Goal: Task Accomplishment & Management: Complete application form

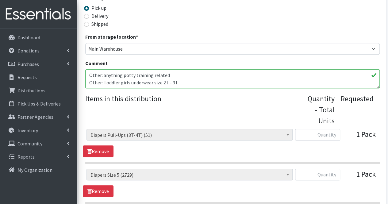
scroll to position [7, 0]
click at [333, 133] on input "text" at bounding box center [317, 135] width 45 height 12
type input "0"
click at [326, 177] on input "text" at bounding box center [317, 175] width 45 height 12
click at [326, 177] on input "50" at bounding box center [317, 175] width 45 height 12
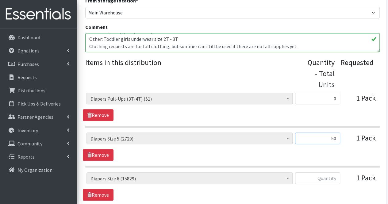
scroll to position [225, 0]
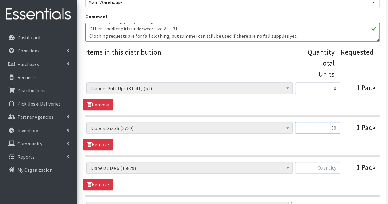
type input "50"
click at [329, 168] on input "text" at bounding box center [317, 168] width 45 height 12
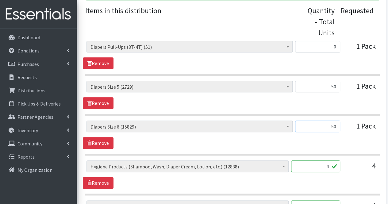
scroll to position [267, 0]
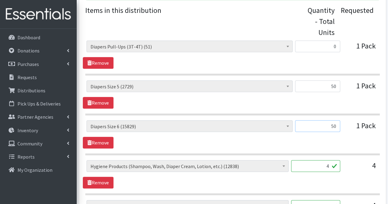
type input "50"
click at [329, 163] on input "4" at bounding box center [315, 166] width 49 height 12
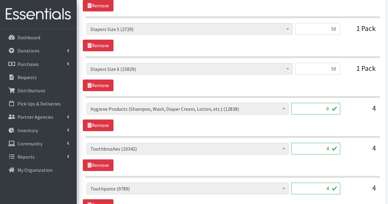
scroll to position [325, 0]
type input "0"
click at [328, 148] on input "4" at bounding box center [315, 148] width 49 height 12
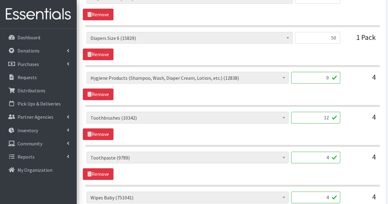
scroll to position [356, 0]
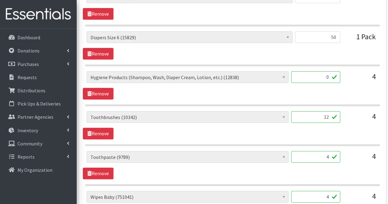
type input "12"
click at [328, 156] on input "4" at bounding box center [315, 157] width 49 height 12
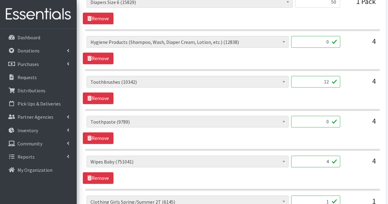
scroll to position [391, 0]
type input "0"
click at [328, 159] on input "4" at bounding box center [315, 161] width 49 height 12
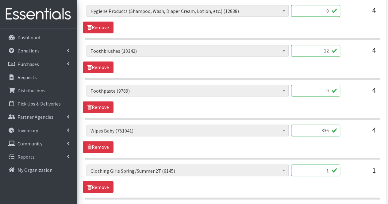
scroll to position [425, 0]
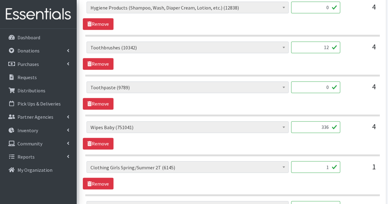
type input "336"
click at [328, 161] on input "1" at bounding box center [315, 167] width 49 height 12
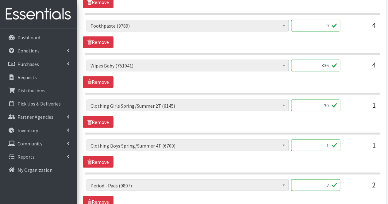
scroll to position [488, 0]
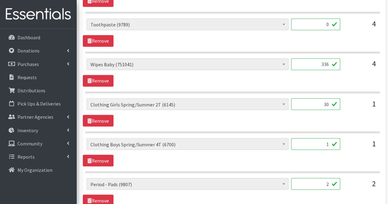
type input "30"
click at [327, 139] on input "1" at bounding box center [315, 144] width 49 height 12
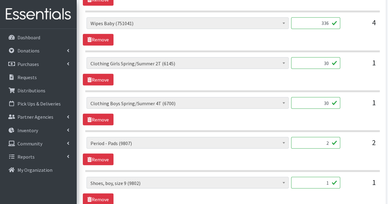
scroll to position [531, 0]
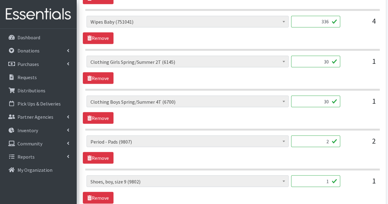
type input "30"
click at [327, 139] on input "2" at bounding box center [315, 141] width 49 height 12
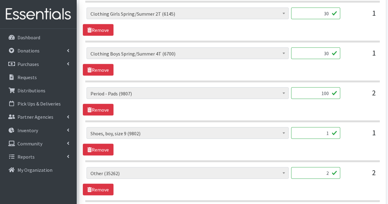
scroll to position [579, 0]
type input "100"
click at [327, 139] on div "1" at bounding box center [315, 135] width 49 height 17
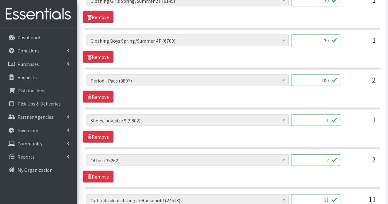
scroll to position [593, 0]
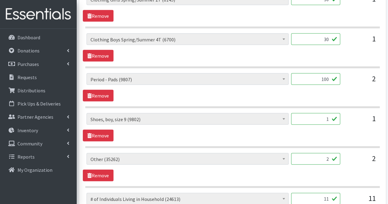
click at [330, 154] on input "2" at bounding box center [315, 159] width 49 height 12
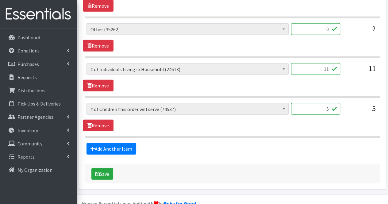
scroll to position [731, 0]
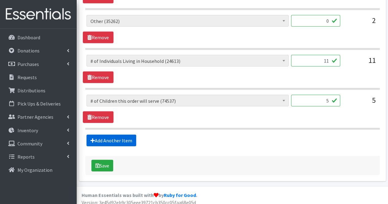
type input "0"
click at [115, 135] on link "Add Another Item" at bounding box center [111, 141] width 50 height 12
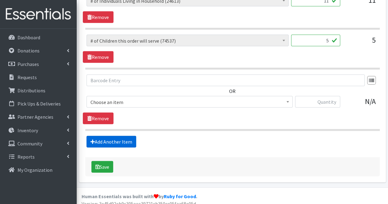
scroll to position [792, 0]
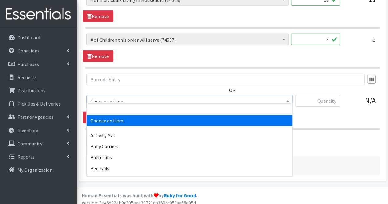
click at [123, 97] on span "Choose an item" at bounding box center [189, 101] width 198 height 9
click at [121, 106] on input "search" at bounding box center [189, 108] width 203 height 10
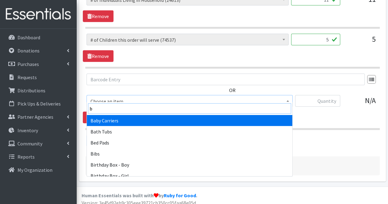
type input "b"
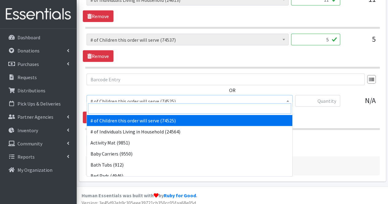
click at [121, 108] on input "search" at bounding box center [189, 108] width 203 height 10
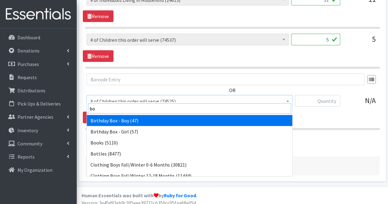
type input "boo"
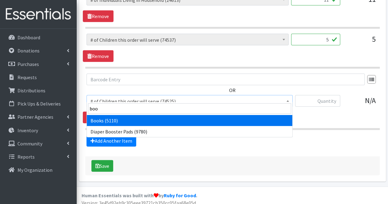
select select "1947"
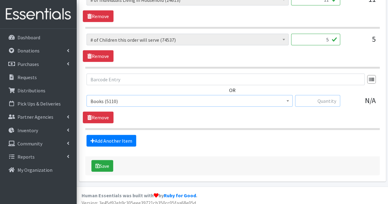
click at [325, 95] on input "text" at bounding box center [317, 101] width 45 height 12
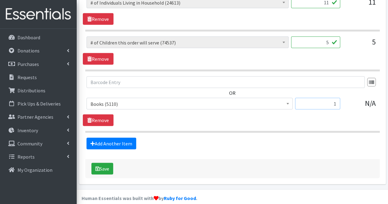
scroll to position [789, 0]
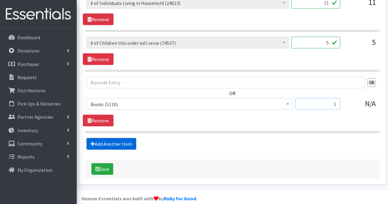
type input "1"
click at [130, 138] on link "Add Another Item" at bounding box center [111, 144] width 50 height 12
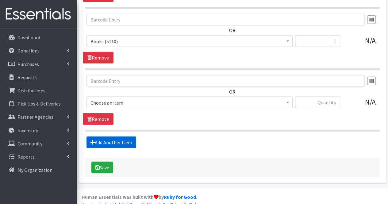
scroll to position [853, 0]
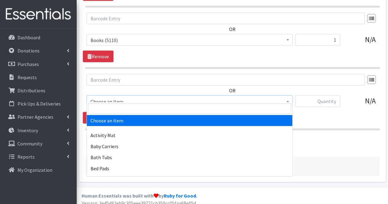
click at [136, 97] on span "Choose an item" at bounding box center [189, 101] width 198 height 9
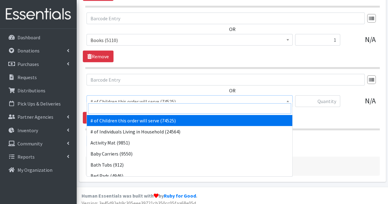
click at [132, 108] on input "search" at bounding box center [189, 108] width 203 height 10
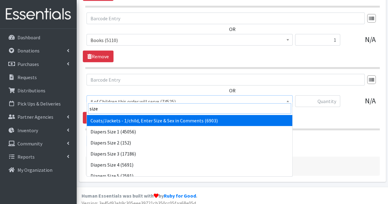
type input "size 6"
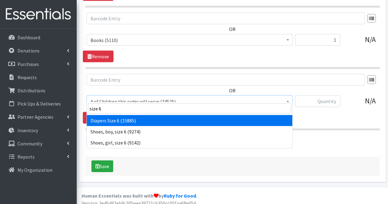
select select "1969"
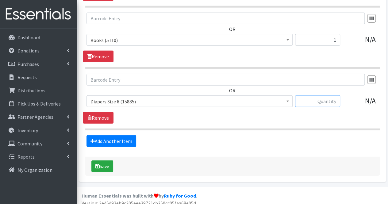
click at [327, 97] on input "text" at bounding box center [317, 101] width 45 height 12
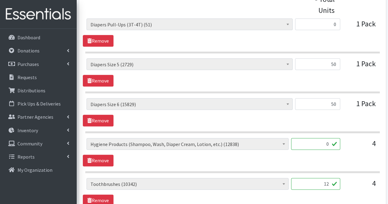
scroll to position [288, 0]
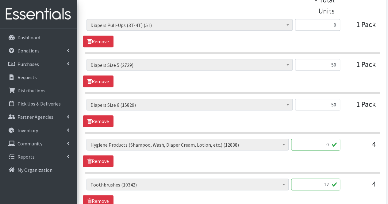
type input "50"
click at [336, 105] on input "50" at bounding box center [317, 105] width 45 height 12
type input "5"
type input "100"
click at [336, 65] on input "50" at bounding box center [317, 65] width 45 height 12
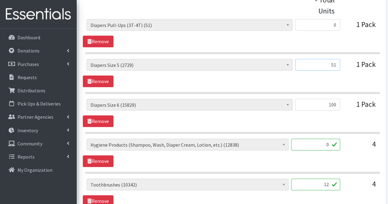
type input "5"
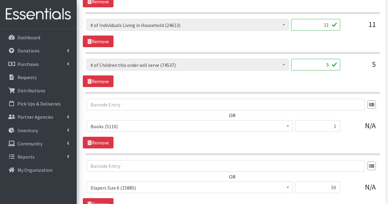
scroll to position [853, 0]
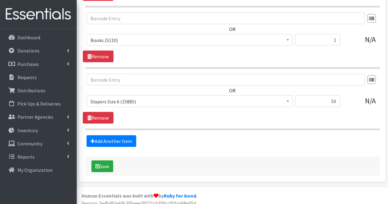
type input "100"
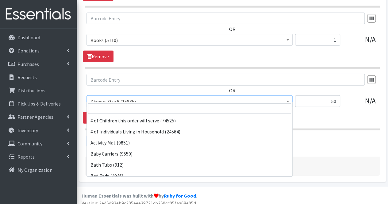
scroll to position [695, 0]
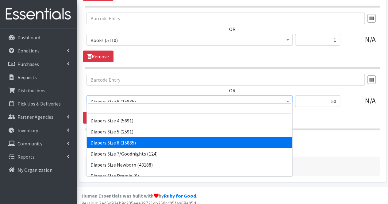
click at [152, 101] on span "Diapers Size 6 (15885)" at bounding box center [189, 101] width 206 height 12
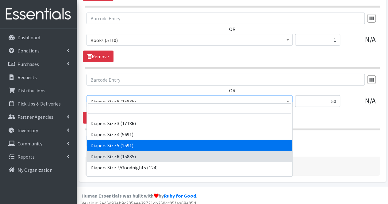
scroll to position [681, 0]
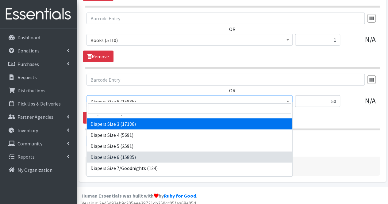
select select "1966"
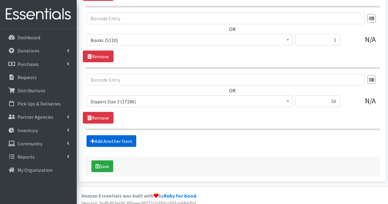
click at [117, 135] on link "Add Another Item" at bounding box center [111, 141] width 50 height 12
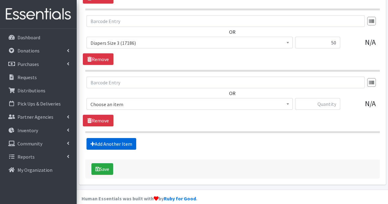
scroll to position [914, 0]
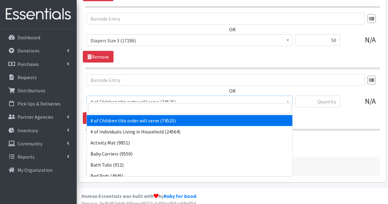
drag, startPoint x: 119, startPoint y: 93, endPoint x: 113, endPoint y: 106, distance: 14.3
click at [113, 106] on input "search" at bounding box center [189, 108] width 203 height 10
type input "size"
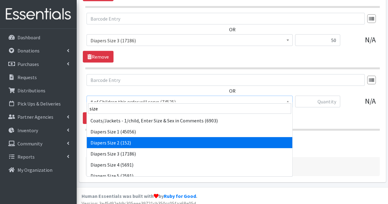
select select "1965"
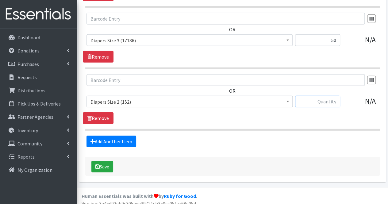
click at [333, 98] on input "text" at bounding box center [317, 102] width 45 height 12
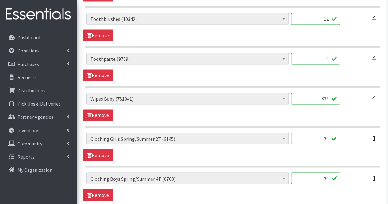
scroll to position [453, 0]
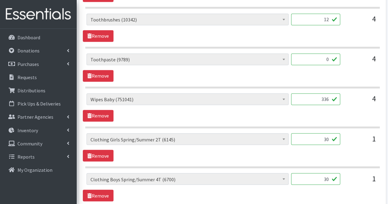
type input "50"
click at [329, 19] on input "12" at bounding box center [315, 19] width 49 height 12
type input "1"
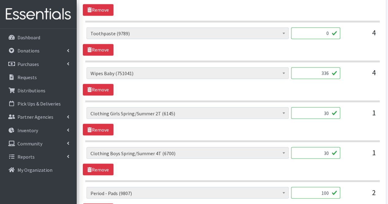
type input "33"
click at [316, 70] on input "336" at bounding box center [315, 73] width 49 height 12
type input "3"
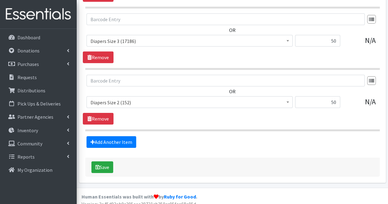
scroll to position [914, 0]
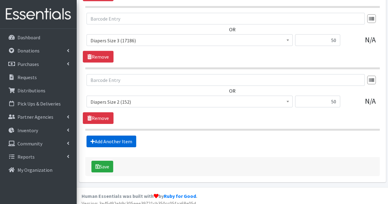
type input "1056"
click at [125, 136] on link "Add Another Item" at bounding box center [111, 141] width 50 height 12
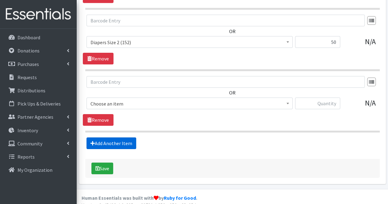
scroll to position [975, 0]
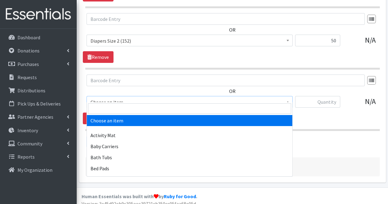
click at [112, 100] on span "Choose an item" at bounding box center [189, 102] width 198 height 9
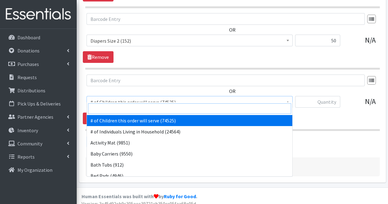
click at [113, 109] on input "search" at bounding box center [189, 108] width 203 height 10
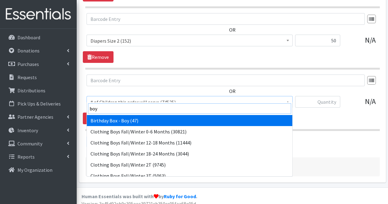
type input "boys"
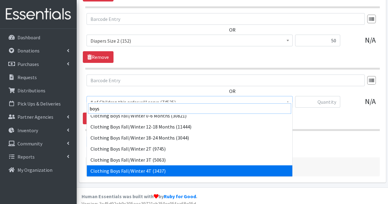
scroll to position [16, 0]
select select "5716"
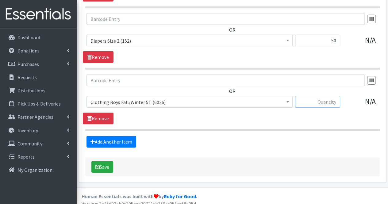
click at [330, 97] on input "text" at bounding box center [317, 102] width 45 height 12
type input "60"
click at [125, 136] on link "Add Another Item" at bounding box center [111, 142] width 50 height 12
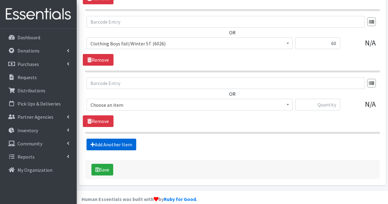
scroll to position [1036, 0]
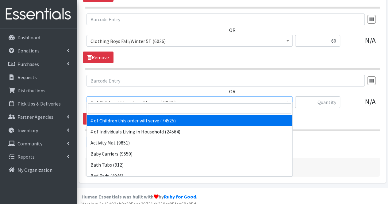
click at [123, 98] on span "# of Children this order will serve (74525)" at bounding box center [189, 102] width 198 height 9
click at [116, 107] on input "search" at bounding box center [189, 108] width 203 height 10
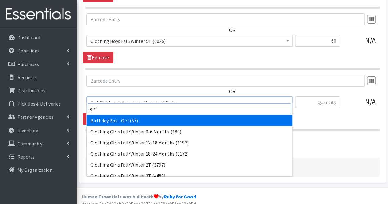
type input "girls"
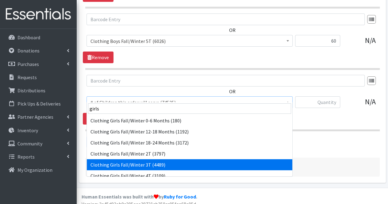
select select "5753"
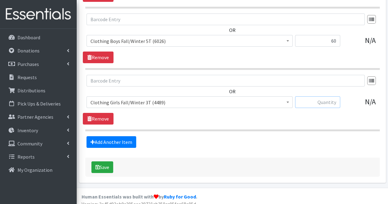
click at [319, 96] on input "text" at bounding box center [317, 102] width 45 height 12
type input "30"
click at [119, 137] on link "Add Another Item" at bounding box center [111, 142] width 50 height 12
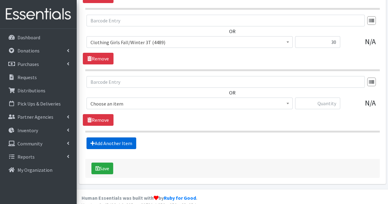
scroll to position [1097, 0]
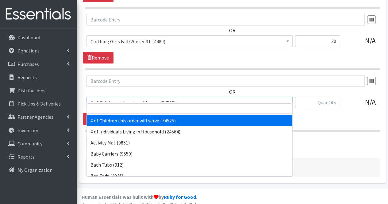
drag, startPoint x: 128, startPoint y: 92, endPoint x: 118, endPoint y: 109, distance: 19.7
click at [118, 109] on input "search" at bounding box center [189, 108] width 203 height 10
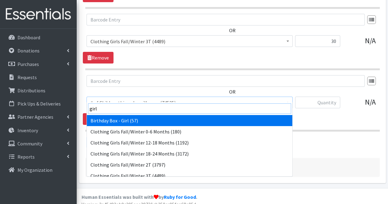
type input "girls"
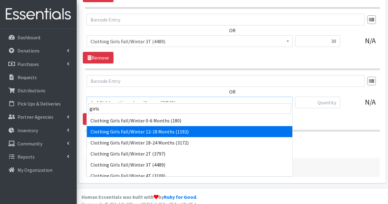
select select "5744"
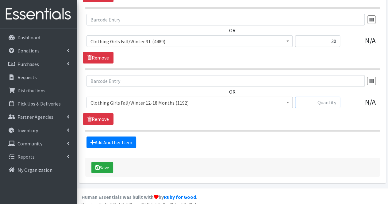
click at [328, 97] on input "text" at bounding box center [317, 103] width 45 height 12
type input "50"
click at [112, 136] on link "Add Another Item" at bounding box center [111, 142] width 50 height 12
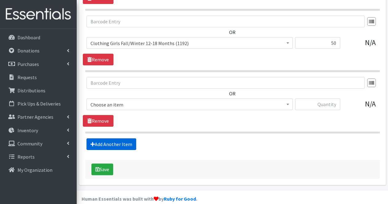
scroll to position [1158, 0]
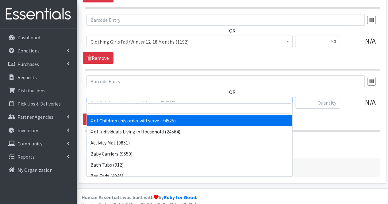
click at [116, 99] on span "# of Children this order will serve (74525)" at bounding box center [189, 103] width 198 height 9
click at [118, 107] on input "search" at bounding box center [189, 108] width 203 height 10
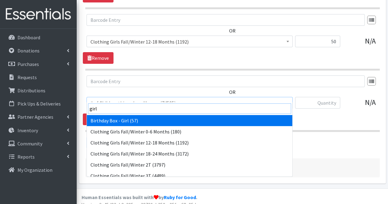
type input "girls"
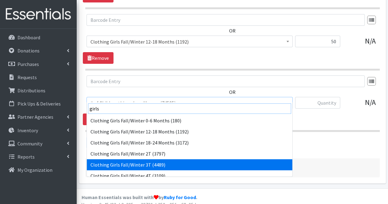
scroll to position [5, 0]
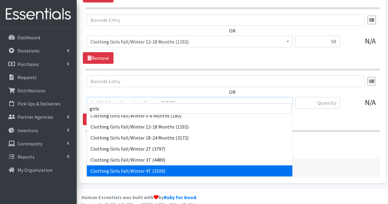
select select "5756"
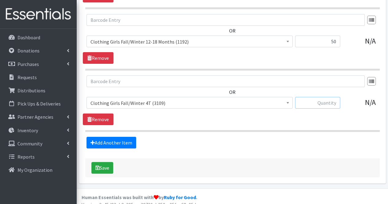
click at [319, 97] on input "text" at bounding box center [317, 103] width 45 height 12
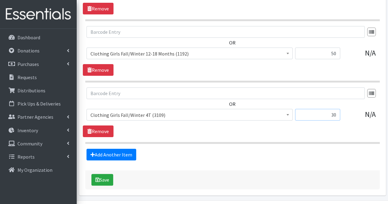
scroll to position [1158, 0]
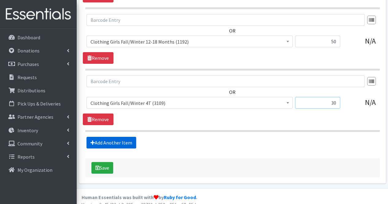
type input "30"
click at [118, 137] on link "Add Another Item" at bounding box center [111, 143] width 50 height 12
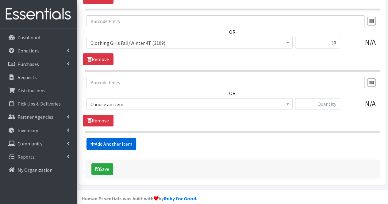
scroll to position [1219, 0]
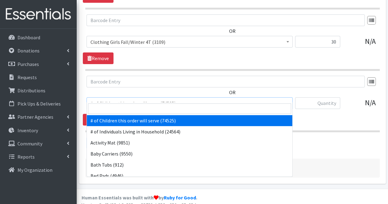
click at [114, 99] on span "# of Children this order will serve (74525)" at bounding box center [189, 103] width 198 height 9
click at [108, 111] on input "search" at bounding box center [189, 108] width 203 height 10
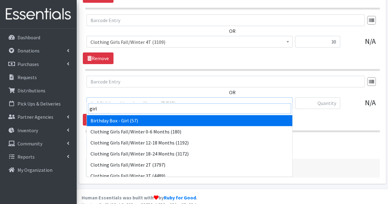
type input "girls"
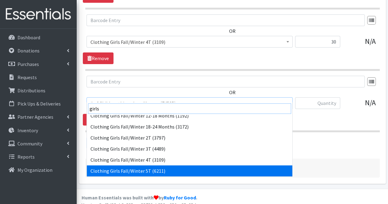
scroll to position [27, 0]
select select "5742"
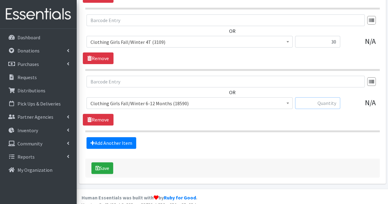
click at [328, 99] on input "text" at bounding box center [317, 103] width 45 height 12
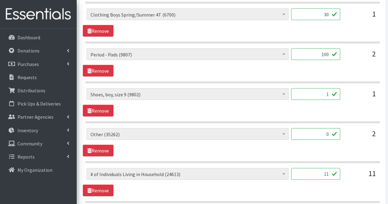
scroll to position [614, 0]
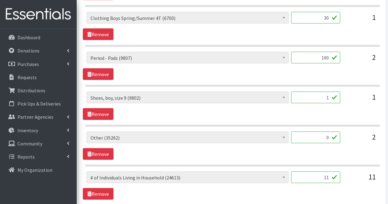
type input "100"
click at [330, 56] on input "100" at bounding box center [315, 58] width 49 height 12
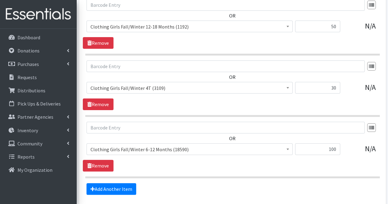
scroll to position [1219, 0]
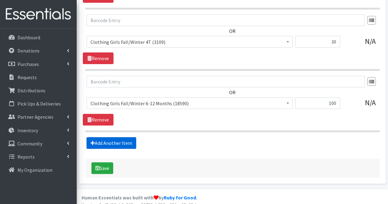
type input "127"
click at [120, 139] on link "Add Another Item" at bounding box center [111, 143] width 50 height 12
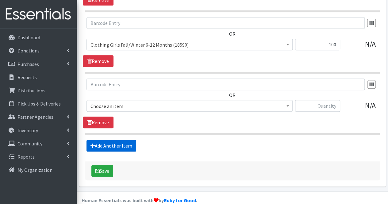
scroll to position [1280, 0]
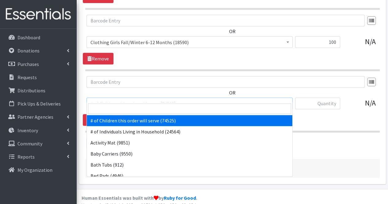
drag, startPoint x: 112, startPoint y: 97, endPoint x: 111, endPoint y: 106, distance: 9.2
click at [111, 106] on input "search" at bounding box center [189, 108] width 203 height 10
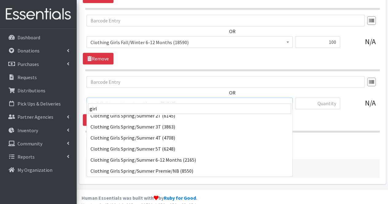
scroll to position [0, 0]
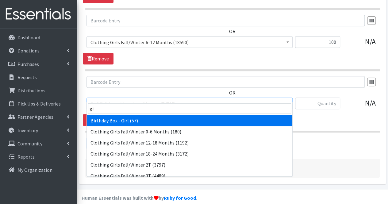
type input "g"
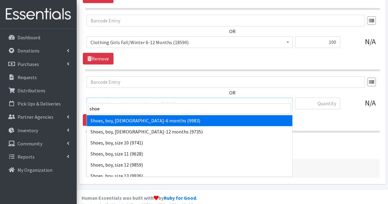
type input "shoes"
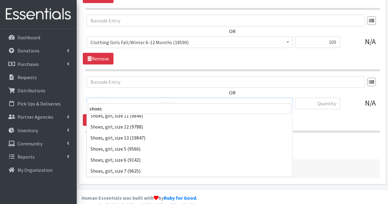
scroll to position [215, 0]
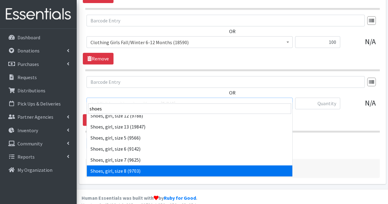
select select "5754"
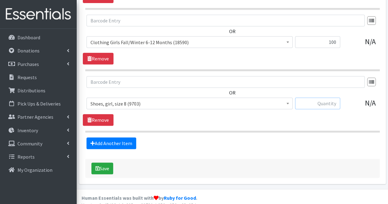
click at [325, 97] on input "text" at bounding box center [317, 103] width 45 height 12
type input "2"
click at [118, 137] on link "Add Another Item" at bounding box center [111, 143] width 50 height 12
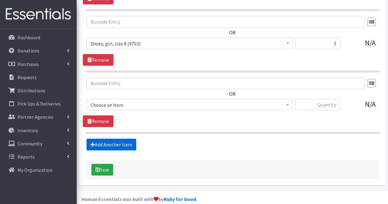
scroll to position [1340, 0]
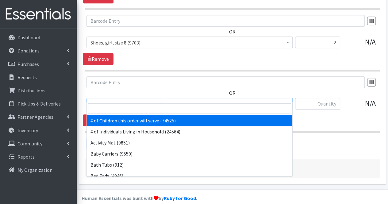
click at [132, 100] on span "# of Children this order will serve (74525)" at bounding box center [189, 104] width 198 height 9
click at [123, 108] on input "search" at bounding box center [189, 108] width 203 height 10
type input "sh"
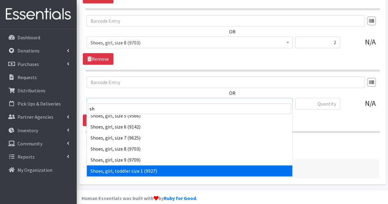
scroll to position [259, 0]
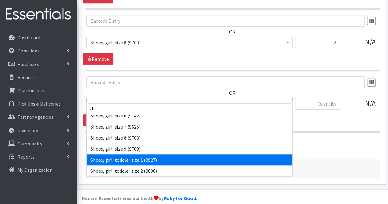
select select "5743"
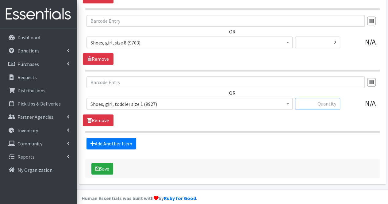
click at [318, 100] on input "text" at bounding box center [317, 104] width 45 height 12
type input "1"
click at [127, 138] on link "Add Another Item" at bounding box center [111, 144] width 50 height 12
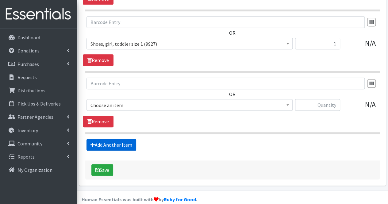
scroll to position [1401, 0]
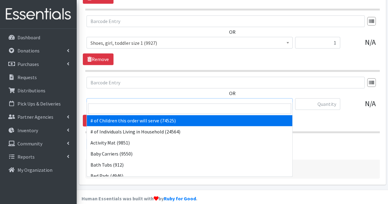
drag, startPoint x: 122, startPoint y: 98, endPoint x: 121, endPoint y: 108, distance: 10.2
click at [121, 108] on input "search" at bounding box center [189, 108] width 203 height 10
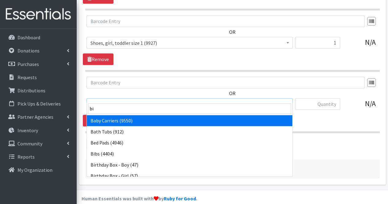
type input "bib"
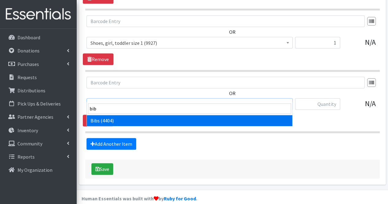
select select "293"
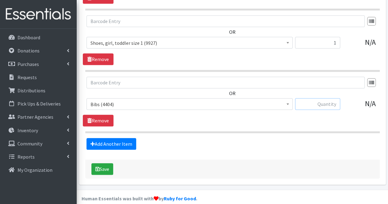
click at [307, 99] on input "text" at bounding box center [317, 104] width 45 height 12
type input "21"
click at [114, 138] on link "Add Another Item" at bounding box center [111, 144] width 50 height 12
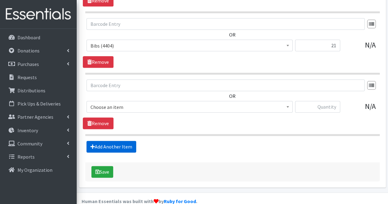
scroll to position [1462, 0]
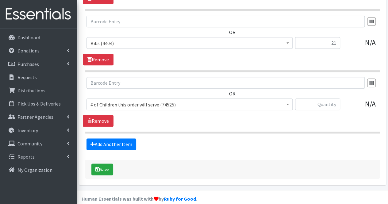
click at [159, 100] on span "# of Children this order will serve (74525)" at bounding box center [189, 104] width 198 height 9
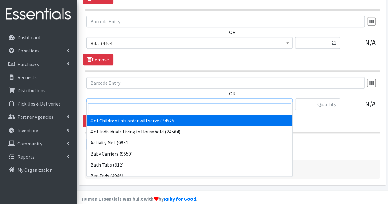
click at [133, 108] on input "search" at bounding box center [189, 108] width 203 height 10
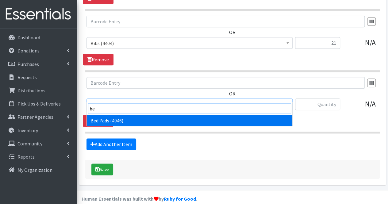
type input "bed"
select select "320"
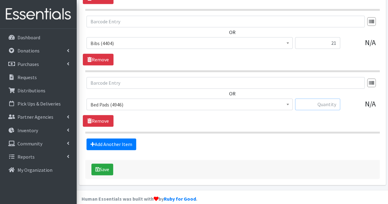
click at [319, 98] on input "text" at bounding box center [317, 104] width 45 height 12
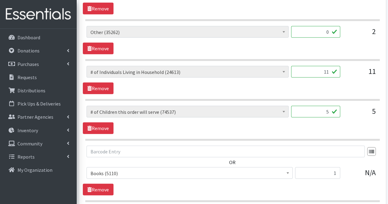
scroll to position [719, 0]
type input "10"
click at [329, 69] on input "11" at bounding box center [315, 72] width 49 height 12
type input "1"
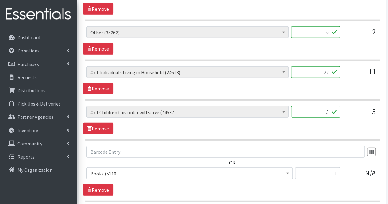
type input "2"
type input "44"
click at [323, 110] on input "5" at bounding box center [315, 112] width 49 height 12
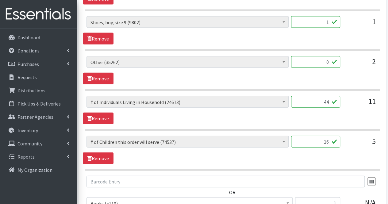
scroll to position [689, 0]
type input "16"
click at [330, 58] on input "0" at bounding box center [315, 62] width 49 height 12
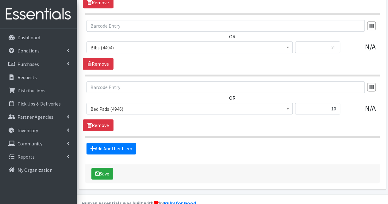
scroll to position [1462, 0]
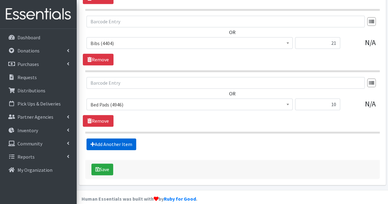
type input "5"
click at [124, 138] on link "Add Another Item" at bounding box center [111, 144] width 50 height 12
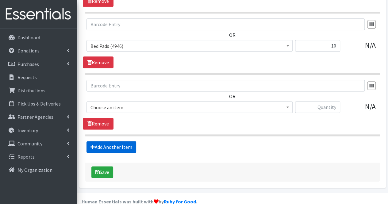
scroll to position [1523, 0]
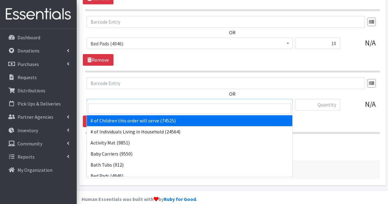
click at [116, 101] on span "# of Children this order will serve (74525)" at bounding box center [189, 105] width 198 height 9
click at [114, 107] on input "search" at bounding box center [189, 108] width 203 height 10
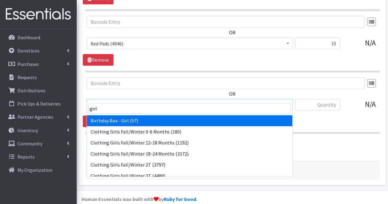
type input "girls"
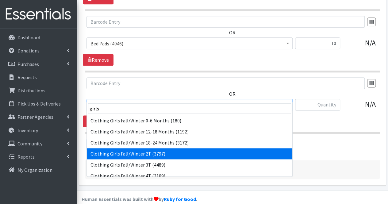
select select "5751"
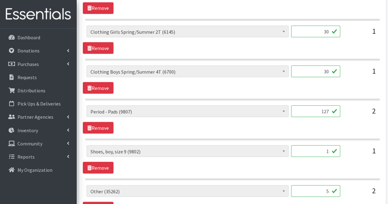
scroll to position [559, 0]
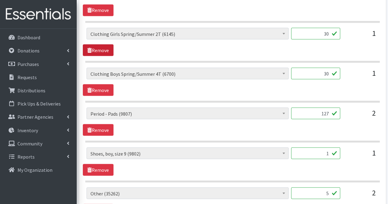
click at [100, 49] on link "Remove" at bounding box center [98, 50] width 31 height 12
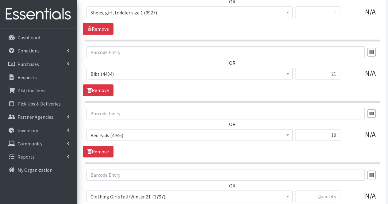
scroll to position [1484, 0]
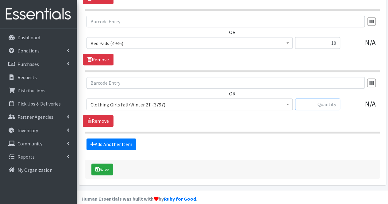
click at [308, 100] on input "text" at bounding box center [317, 104] width 45 height 12
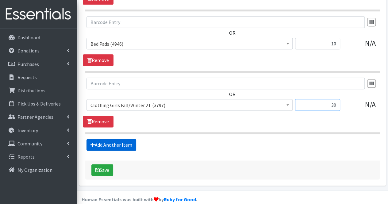
type input "30"
click at [108, 139] on link "Add Another Item" at bounding box center [111, 145] width 50 height 12
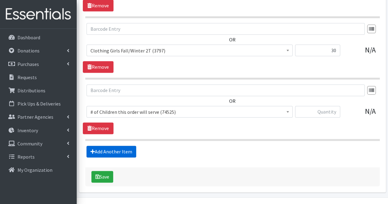
scroll to position [1545, 0]
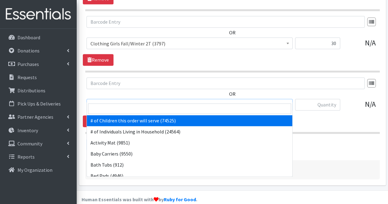
drag, startPoint x: 143, startPoint y: 96, endPoint x: 132, endPoint y: 108, distance: 16.3
click at [132, 108] on input "search" at bounding box center [189, 108] width 203 height 10
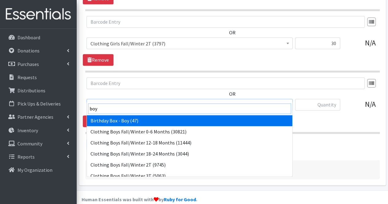
type input "boys"
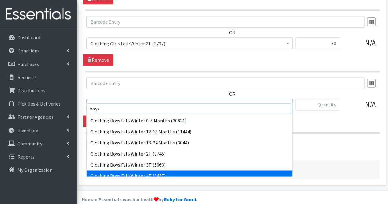
scroll to position [5, 0]
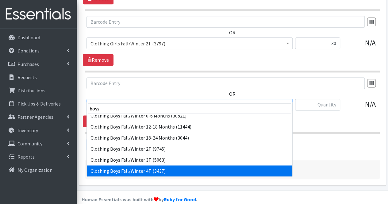
select select "5714"
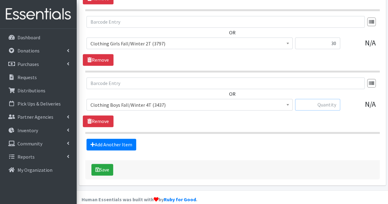
click at [329, 99] on input "text" at bounding box center [317, 105] width 45 height 12
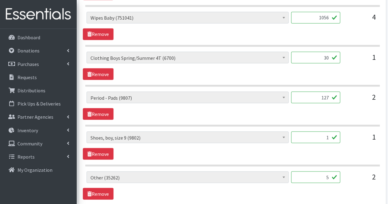
scroll to position [532, 0]
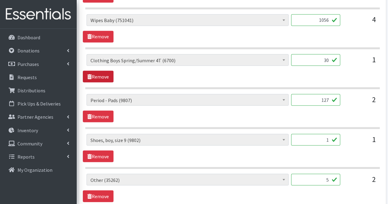
type input "30"
click at [106, 70] on link "Remove" at bounding box center [98, 76] width 31 height 12
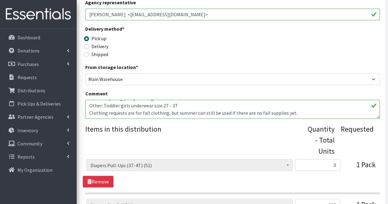
scroll to position [149, 0]
click at [301, 115] on textarea "Other: anything potty training related Other: Toddler girls underwear size 2T -…" at bounding box center [232, 108] width 294 height 19
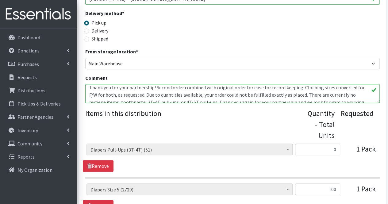
scroll to position [56, 0]
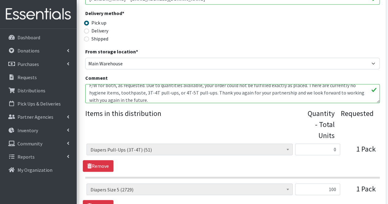
click at [144, 93] on textarea "Other: anything potty training related Other: Toddler girls underwear size 2T -…" at bounding box center [232, 93] width 294 height 19
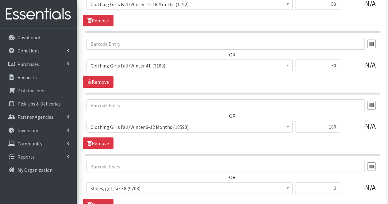
scroll to position [1116, 0]
type textarea "Other: anything potty training related Other: Toddler girls underwear size 2T -…"
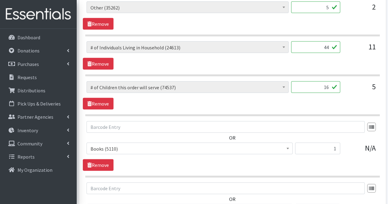
scroll to position [595, 0]
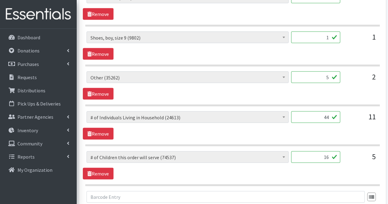
click at [324, 74] on input "5" at bounding box center [315, 77] width 49 height 12
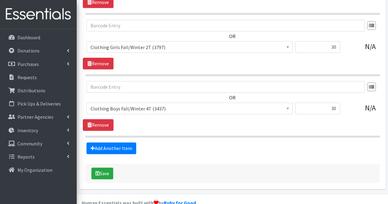
scroll to position [1505, 0]
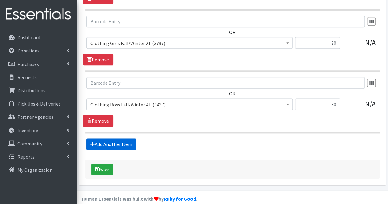
type input "25"
click at [126, 138] on link "Add Another Item" at bounding box center [111, 144] width 50 height 12
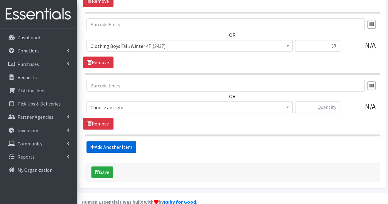
scroll to position [1566, 0]
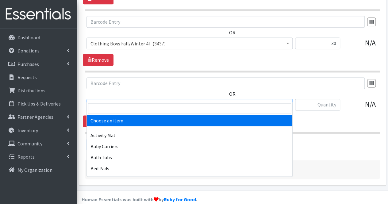
click at [129, 101] on span "Choose an item" at bounding box center [189, 105] width 198 height 9
click at [124, 108] on input "search" at bounding box center [189, 108] width 203 height 10
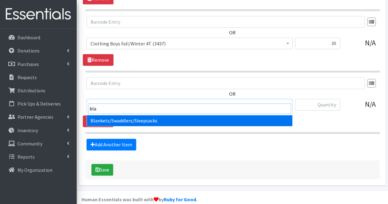
type input "blan"
select select "1933"
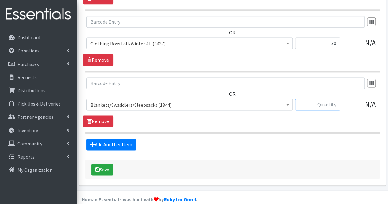
click at [311, 100] on input "text" at bounding box center [317, 105] width 45 height 12
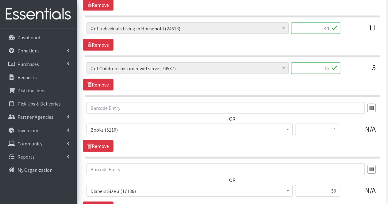
scroll to position [683, 0]
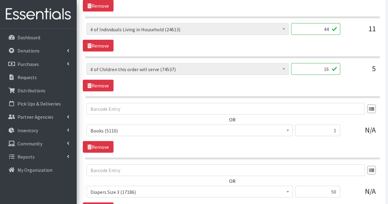
type input "11"
click at [316, 124] on input "1" at bounding box center [317, 130] width 45 height 12
type input "31"
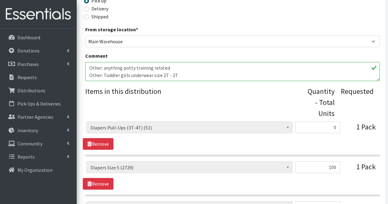
scroll to position [59, 0]
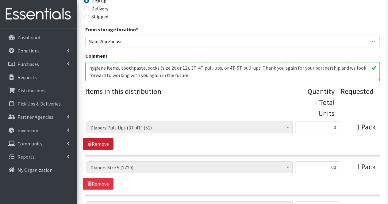
click at [101, 142] on link "Remove" at bounding box center [98, 144] width 31 height 12
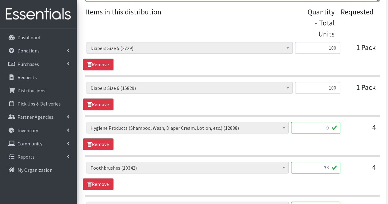
scroll to position [266, 0]
click at [102, 142] on link "Remove" at bounding box center [98, 144] width 31 height 12
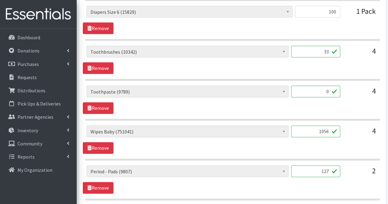
scroll to position [342, 0]
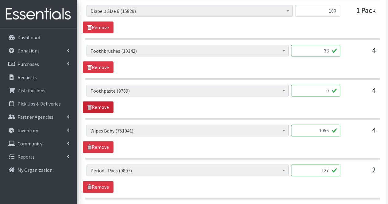
click at [104, 105] on link "Remove" at bounding box center [98, 107] width 31 height 12
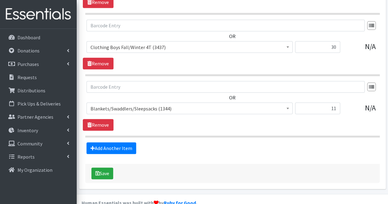
scroll to position [1448, 0]
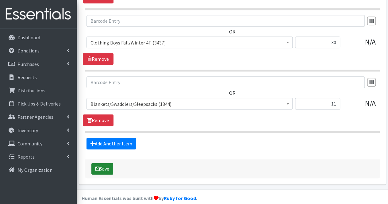
click at [100, 165] on button "Save" at bounding box center [102, 169] width 22 height 12
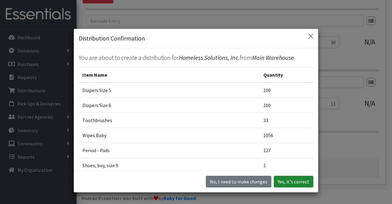
click at [297, 181] on button "Yes, it's correct" at bounding box center [294, 182] width 40 height 12
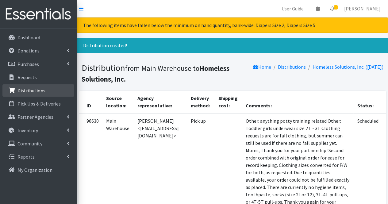
click at [44, 93] on link "Distributions" at bounding box center [38, 90] width 72 height 12
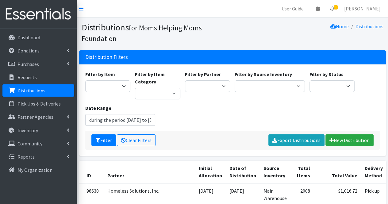
type input "[DATE] - [DATE]"
click at [210, 86] on select "Acenda Integrated Health - FSC Acenda Integrated Health - Maternal Health Alter…" at bounding box center [207, 86] width 45 height 12
select select "615"
click at [185, 80] on select "Acenda Integrated Health - FSC Acenda Integrated Health - Maternal Health Alter…" at bounding box center [207, 86] width 45 height 12
click at [101, 141] on button "Filter" at bounding box center [103, 140] width 25 height 12
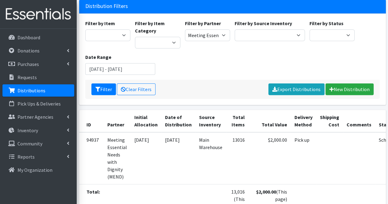
scroll to position [0, 27]
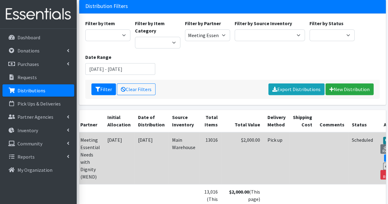
click at [383, 139] on link "View" at bounding box center [391, 140] width 17 height 7
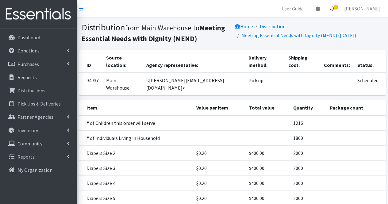
click at [337, 8] on span "6" at bounding box center [335, 7] width 4 height 4
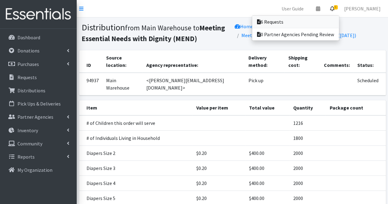
click at [302, 25] on link "6 Requests" at bounding box center [295, 22] width 87 height 12
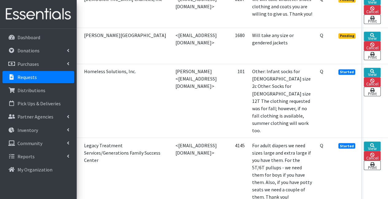
scroll to position [484, 52]
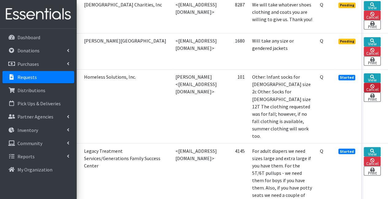
click at [369, 83] on link "Cancel" at bounding box center [371, 88] width 17 height 10
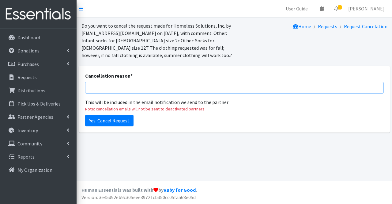
click at [156, 92] on input "Cancellation reason *" at bounding box center [234, 88] width 299 height 12
type input "combined with previous order"
click at [113, 116] on input "Yes. Cancel Request" at bounding box center [109, 121] width 48 height 12
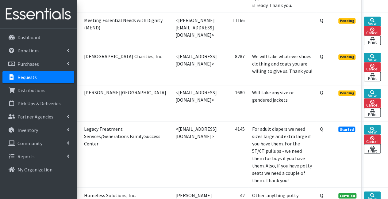
scroll to position [452, 50]
click at [378, 89] on link "View" at bounding box center [371, 94] width 17 height 10
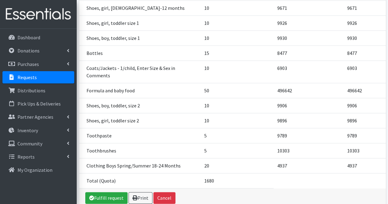
scroll to position [355, 0]
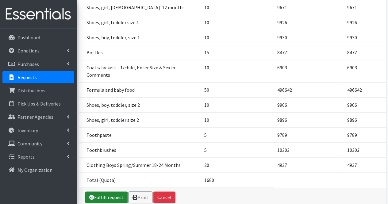
click at [105, 191] on link "Fulfill request" at bounding box center [106, 197] width 42 height 12
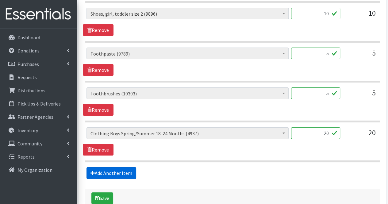
click at [105, 168] on link "Add Another Item" at bounding box center [111, 173] width 50 height 12
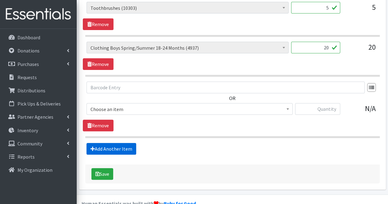
scroll to position [1226, 0]
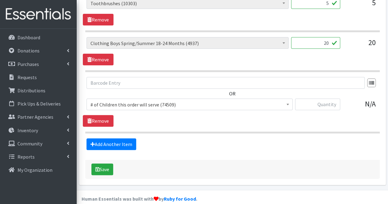
click at [135, 100] on span "# of Children this order will serve (74509)" at bounding box center [189, 104] width 198 height 9
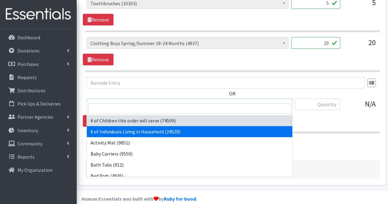
select select "6076"
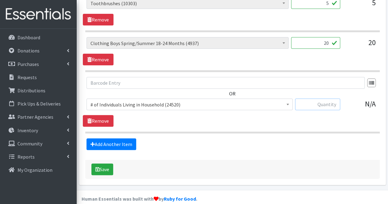
click at [332, 98] on input "text" at bounding box center [317, 104] width 45 height 12
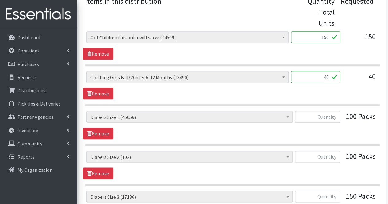
scroll to position [249, 0]
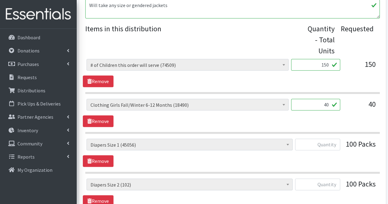
type input "600"
click at [190, 9] on textarea "Will take any size or gendered jackets" at bounding box center [232, 8] width 294 height 19
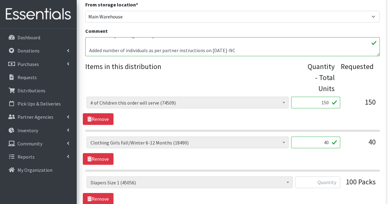
scroll to position [210, 0]
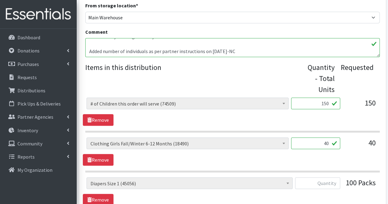
type textarea "Will take any size or gendered jackets Added number of individuals as per partn…"
drag, startPoint x: 188, startPoint y: 120, endPoint x: 194, endPoint y: 170, distance: 49.7
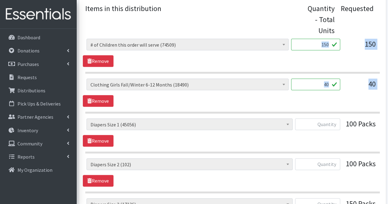
scroll to position [269, 0]
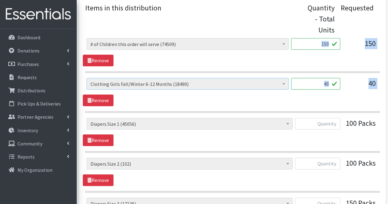
click at [227, 88] on span "Clothing Girls Fall/Winter 6-12 Months (18490)" at bounding box center [187, 84] width 202 height 12
click at [312, 88] on input "40" at bounding box center [315, 84] width 49 height 12
click at [327, 85] on input "40" at bounding box center [315, 84] width 49 height 12
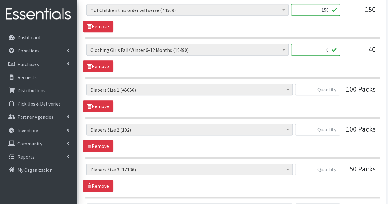
scroll to position [304, 0]
type input "0"
click at [330, 89] on input "text" at bounding box center [317, 89] width 45 height 12
type input "2010"
click at [334, 126] on input "text" at bounding box center [317, 129] width 45 height 12
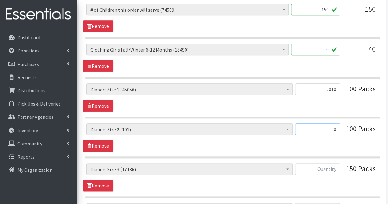
type input "0"
click at [335, 167] on input "text" at bounding box center [317, 169] width 45 height 12
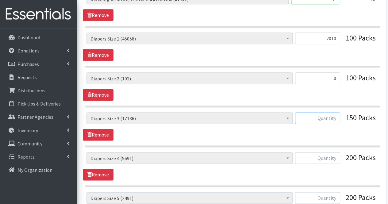
scroll to position [356, 0]
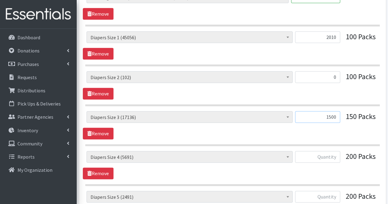
type input "1500"
click at [328, 158] on input "text" at bounding box center [317, 157] width 45 height 12
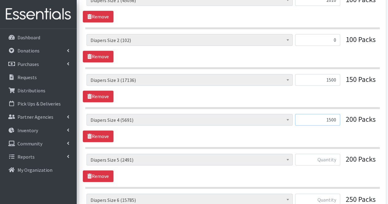
scroll to position [393, 0]
type input "1500"
click at [328, 158] on input "text" at bounding box center [317, 159] width 45 height 12
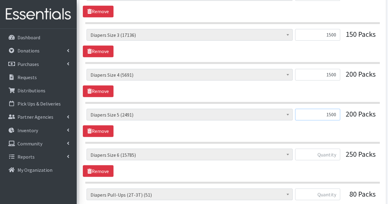
scroll to position [438, 0]
type input "1500"
click at [327, 155] on input "text" at bounding box center [317, 154] width 45 height 12
